Goal: Transaction & Acquisition: Purchase product/service

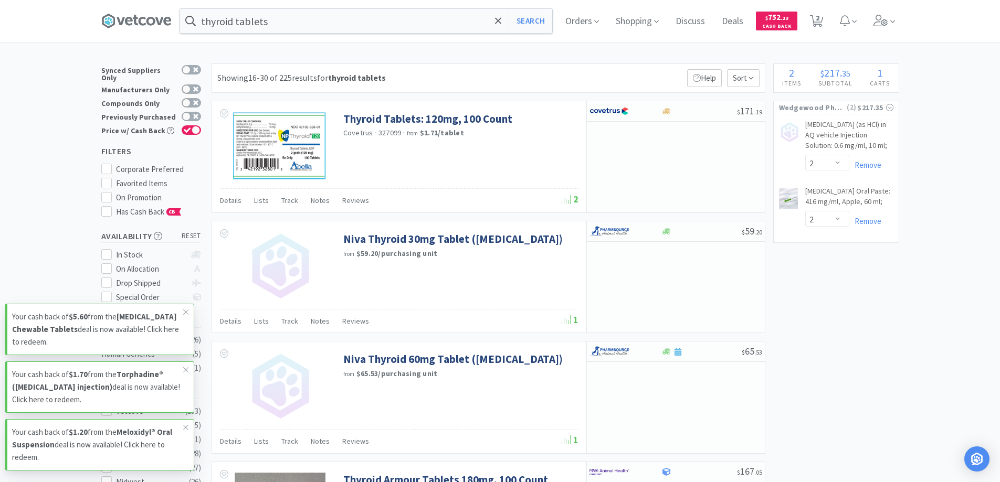
select select "2"
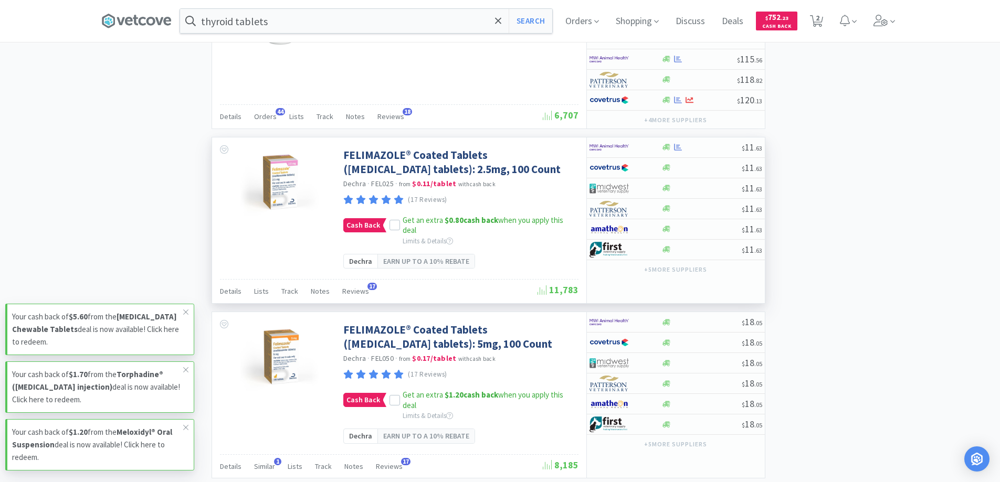
scroll to position [1574, 0]
click at [416, 286] on div "Details Lists Track Notes Reviews 17" at bounding box center [378, 293] width 317 height 20
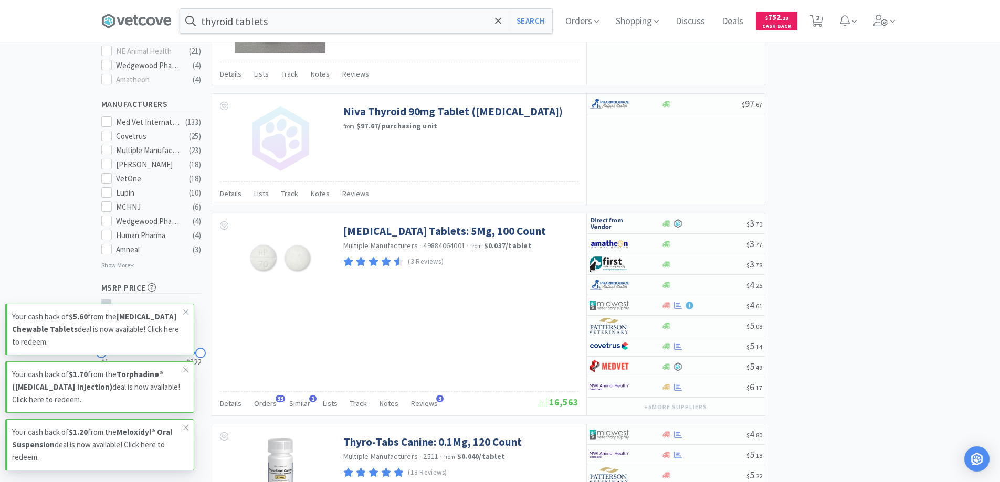
scroll to position [472, 0]
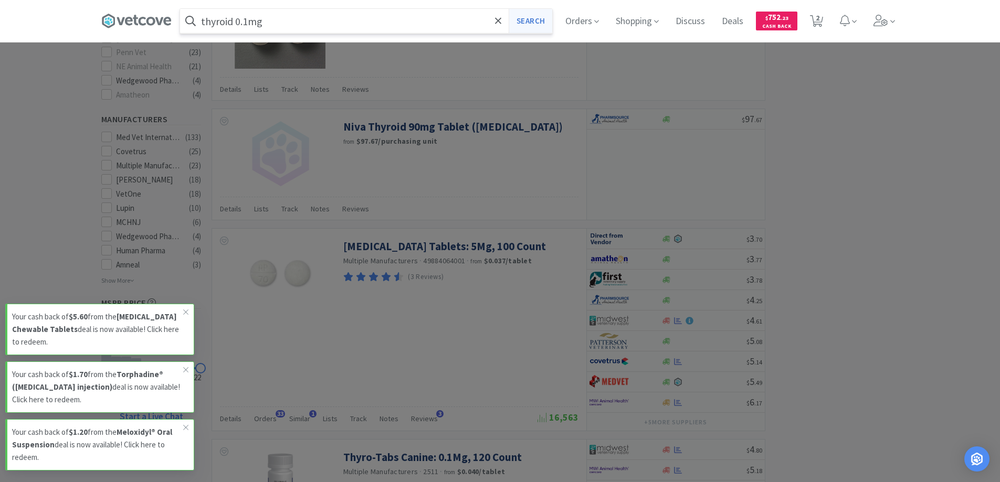
type input "thyroid 0.1mg"
click at [532, 18] on button "Search" at bounding box center [530, 21] width 44 height 24
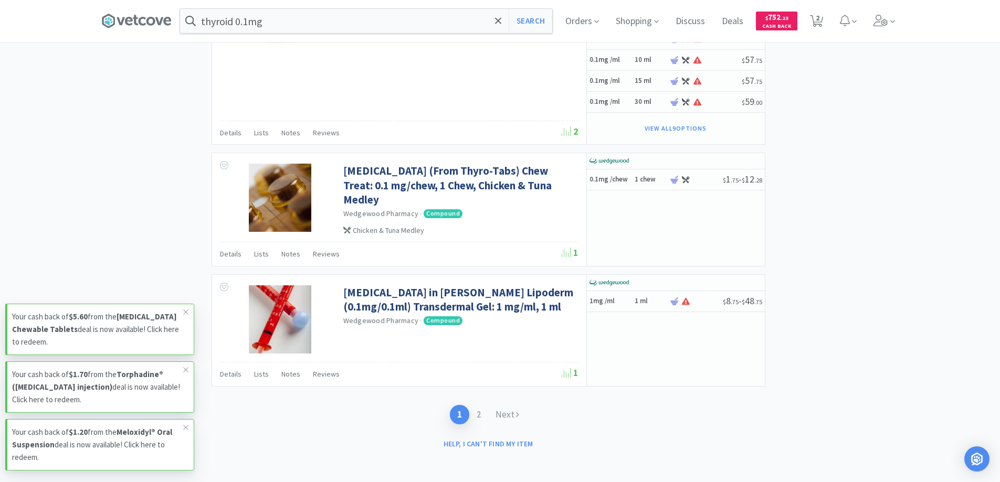
scroll to position [1898, 0]
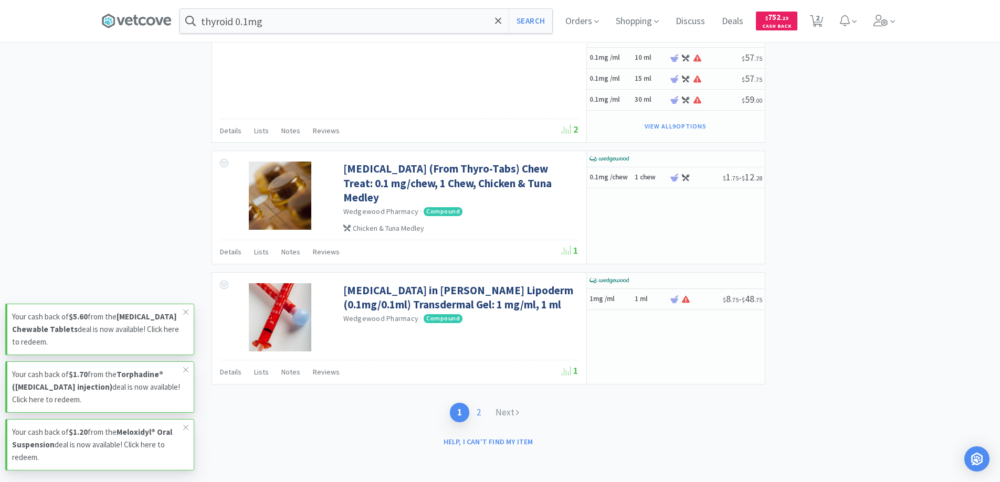
click at [477, 413] on link "2" at bounding box center [478, 412] width 19 height 19
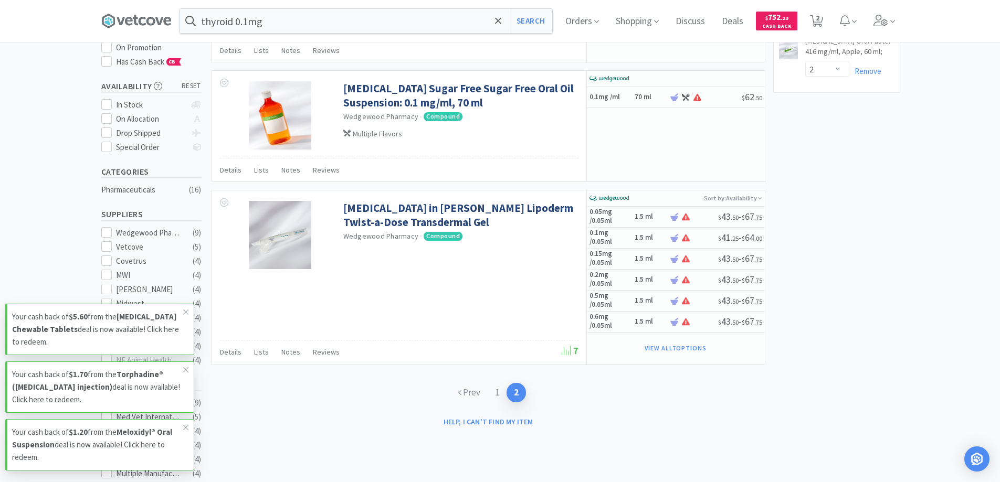
scroll to position [210, 0]
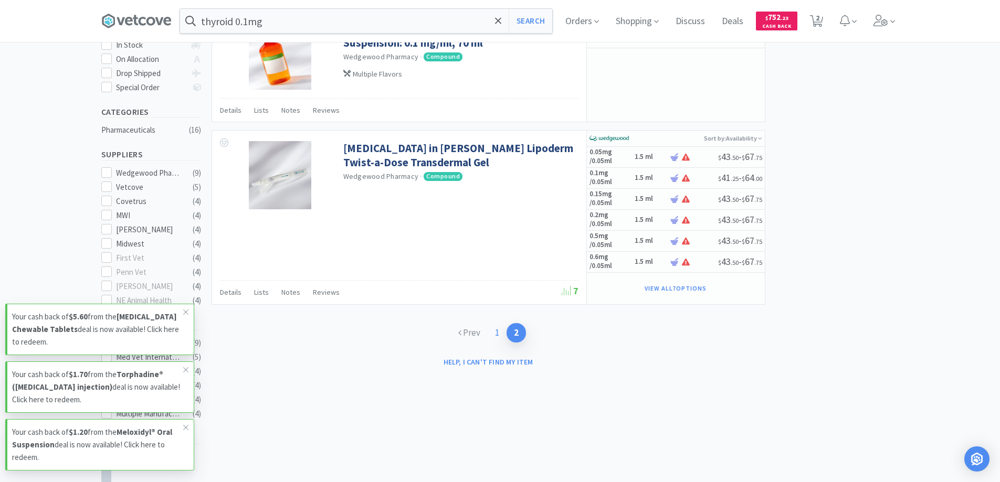
click at [496, 332] on link "1" at bounding box center [497, 332] width 19 height 19
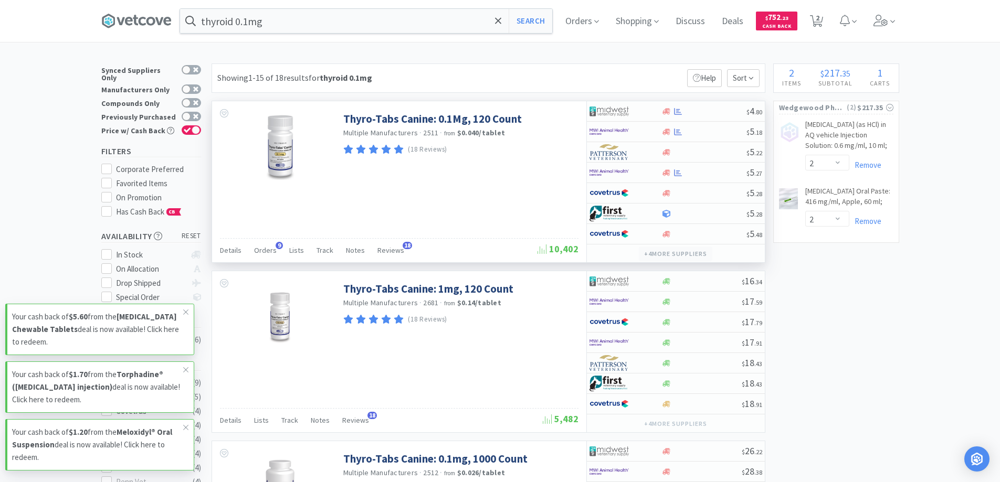
click at [663, 255] on button "+ 4 more supplier s" at bounding box center [675, 254] width 73 height 15
click at [428, 213] on div "Thyro-Tabs Canine: 0.1Mg, 120 Count Multiple Manufacturers · 2511 · from $0.040…" at bounding box center [399, 181] width 374 height 161
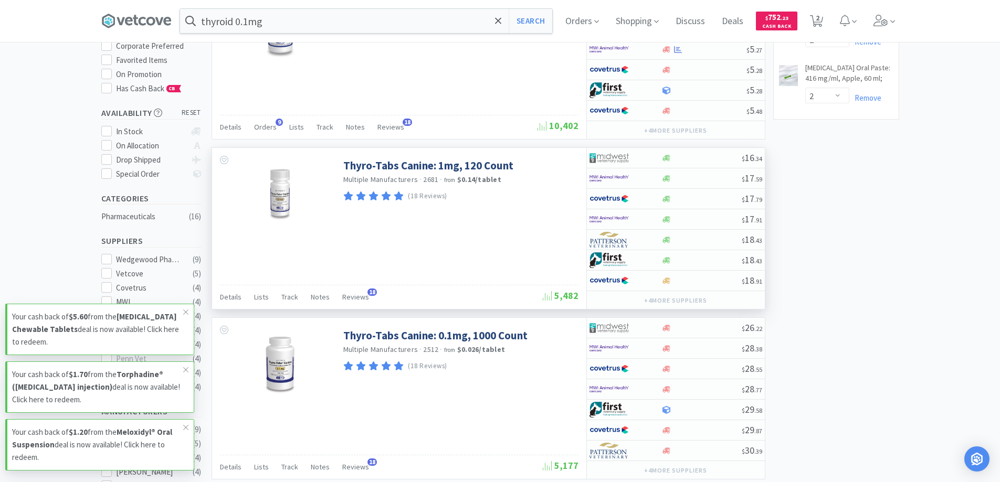
scroll to position [210, 0]
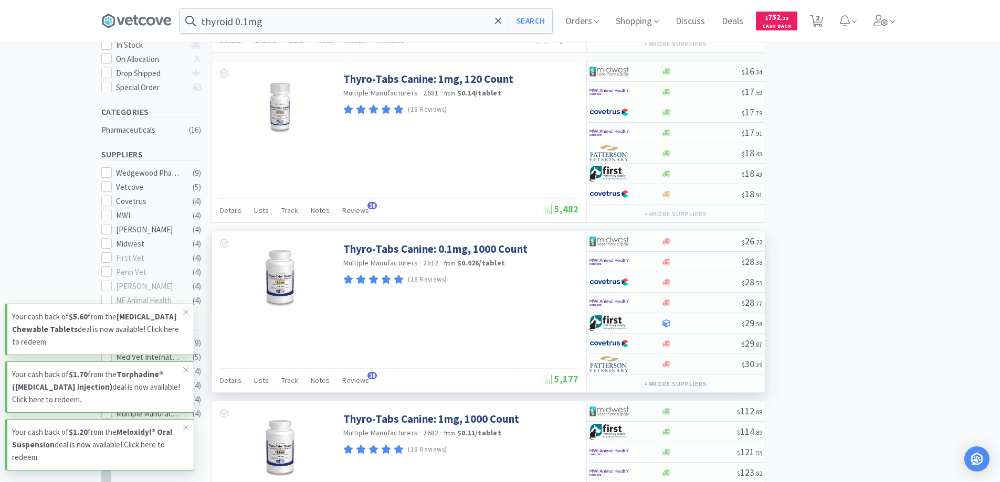
click at [656, 384] on button "+ 4 more supplier s" at bounding box center [675, 384] width 73 height 15
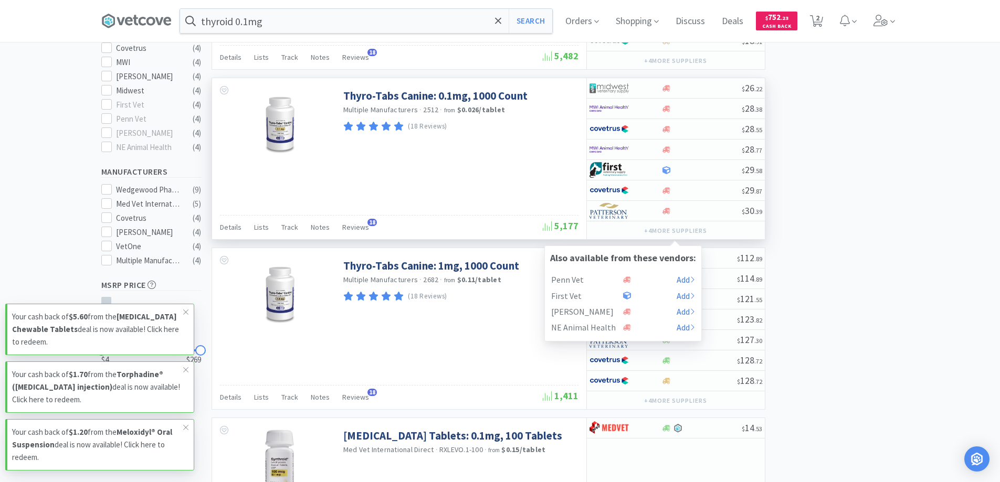
scroll to position [367, 0]
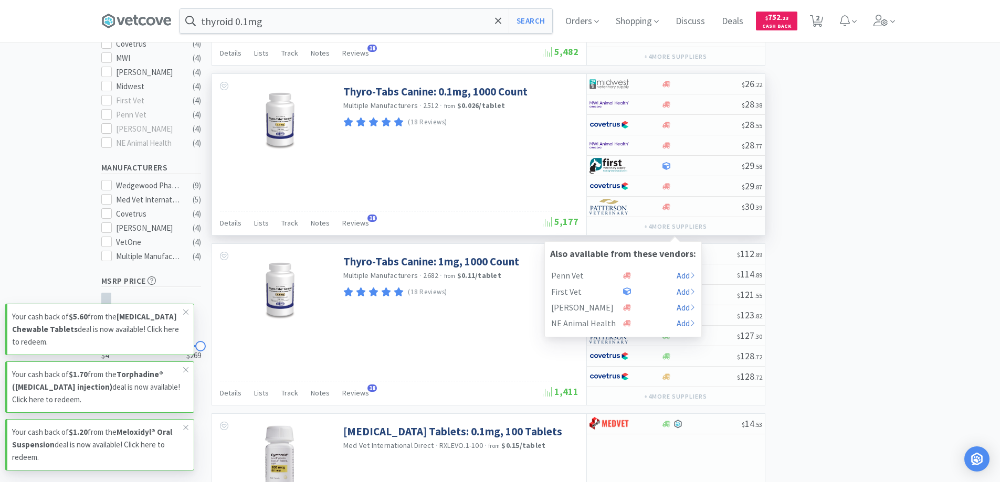
click at [465, 187] on div "Thyro-Tabs Canine: 0.1mg, 1000 Count Multiple Manufacturers · 2512 · from $0.02…" at bounding box center [399, 154] width 374 height 161
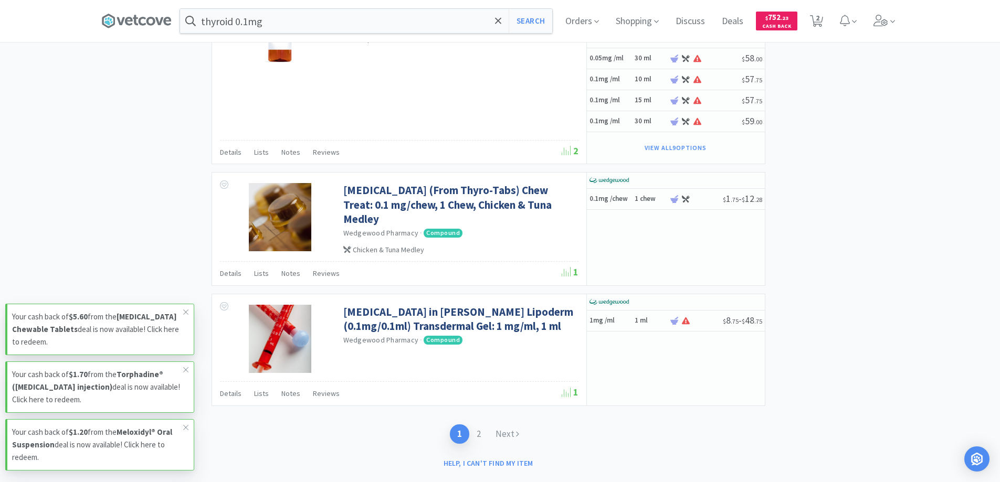
scroll to position [1898, 0]
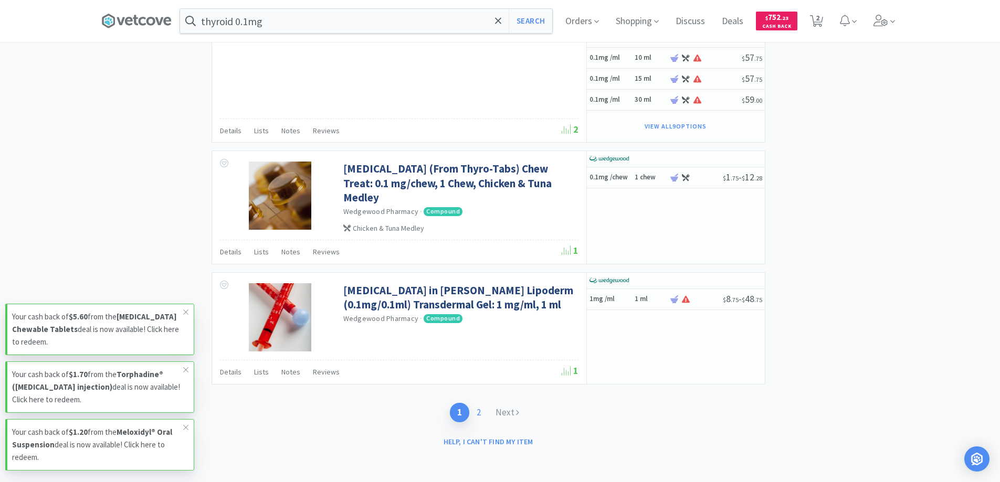
click at [480, 413] on link "2" at bounding box center [478, 412] width 19 height 19
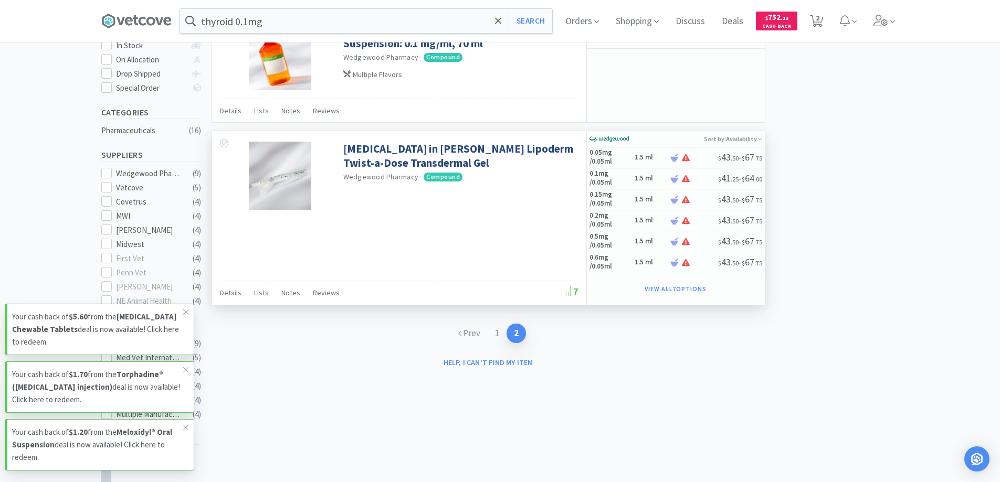
scroll to position [210, 0]
click at [495, 332] on link "1" at bounding box center [497, 332] width 19 height 19
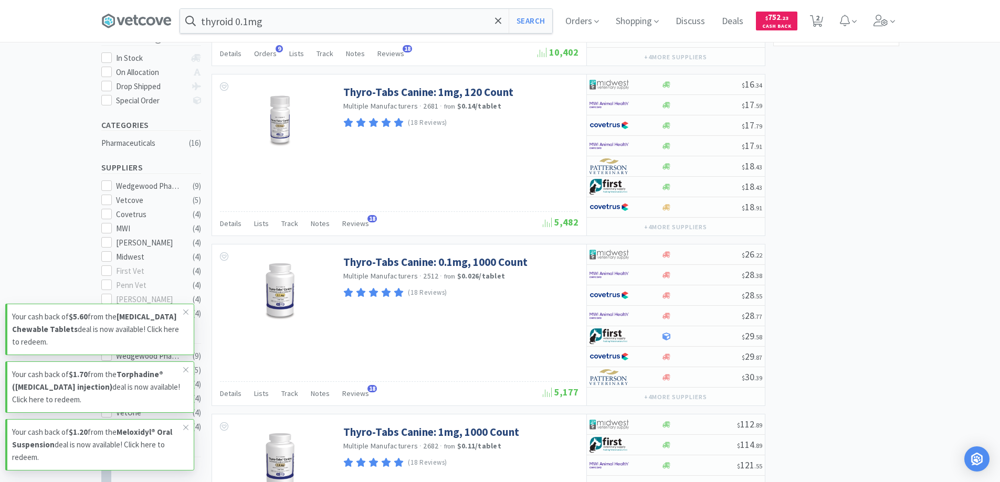
scroll to position [210, 0]
